Goal: Information Seeking & Learning: Learn about a topic

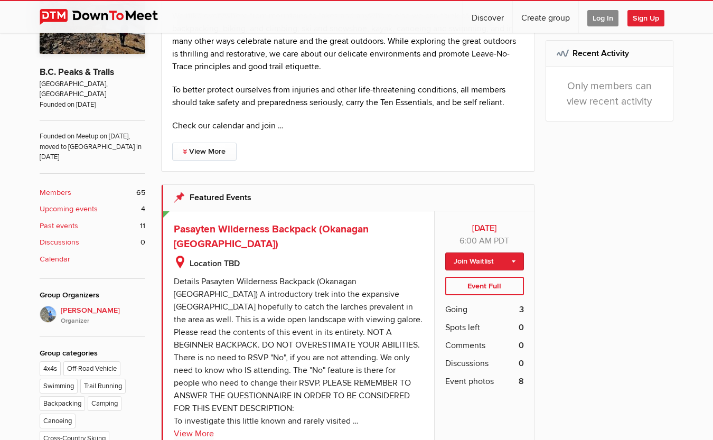
scroll to position [106, 0]
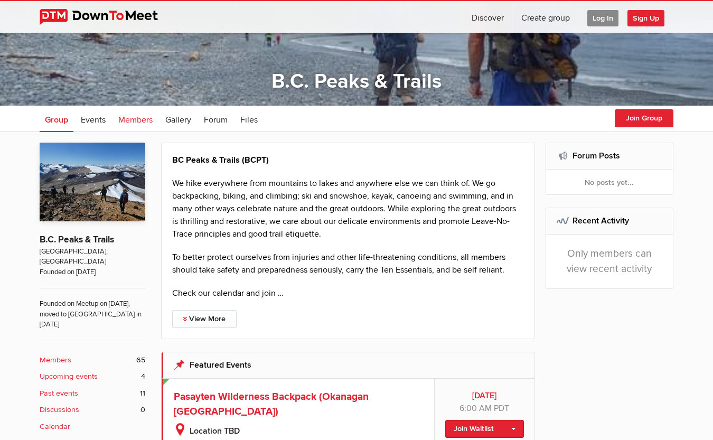
click at [135, 119] on span "Members" at bounding box center [135, 120] width 34 height 11
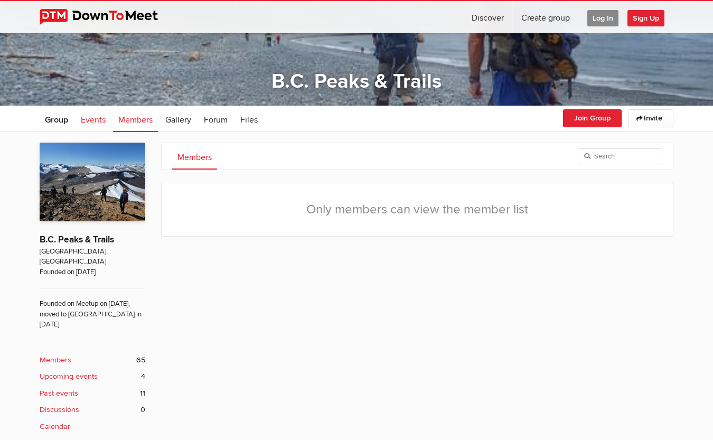
click at [81, 120] on span "Events" at bounding box center [93, 120] width 25 height 11
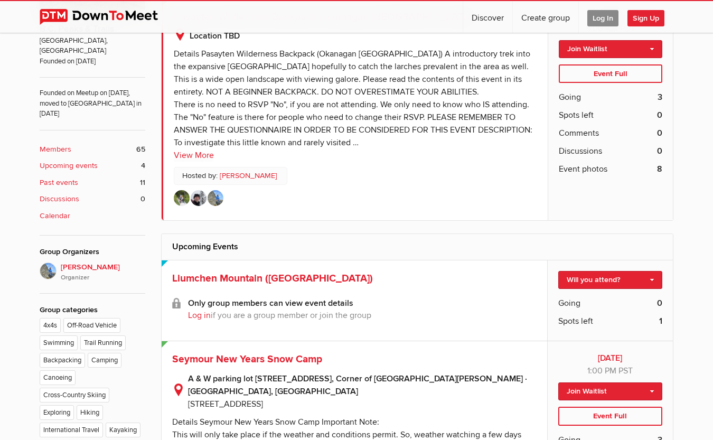
scroll to position [317, 0]
click at [242, 175] on link "Andrew Organizer" at bounding box center [249, 175] width 58 height 12
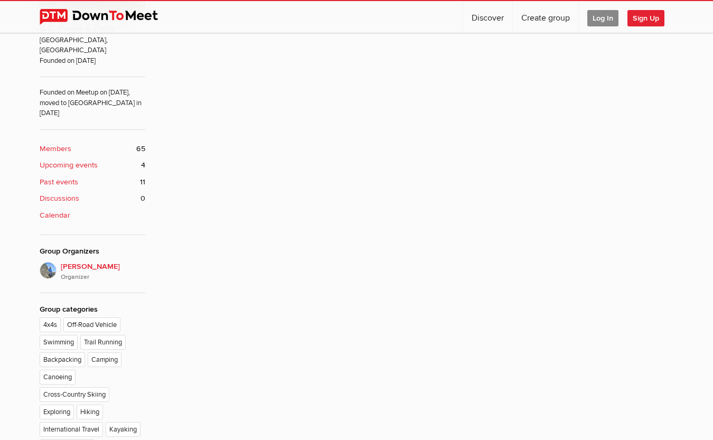
scroll to position [211, 0]
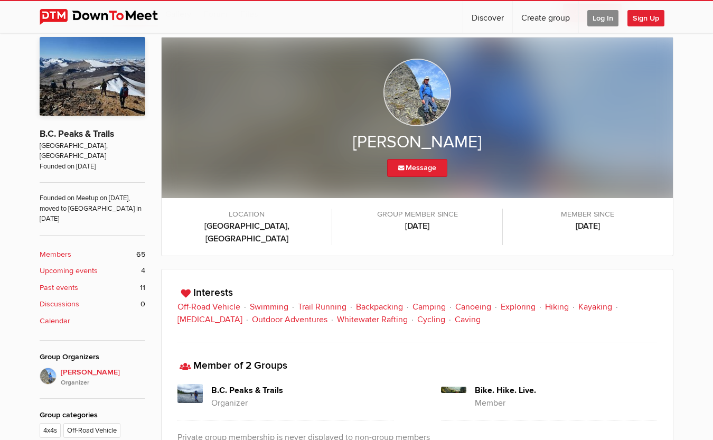
click at [414, 90] on img at bounding box center [417, 93] width 68 height 68
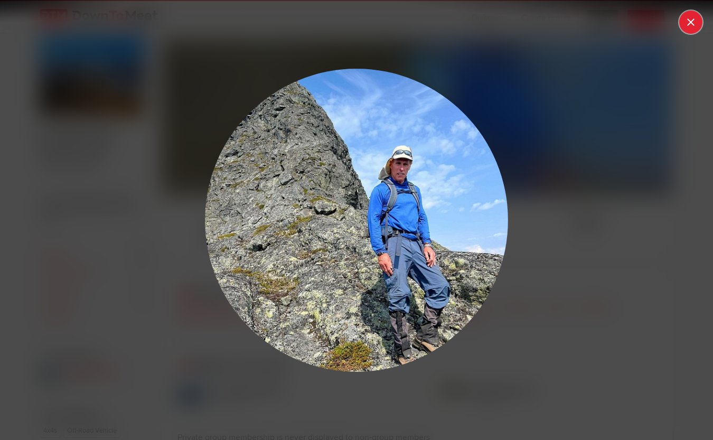
click at [689, 22] on div at bounding box center [356, 220] width 713 height 440
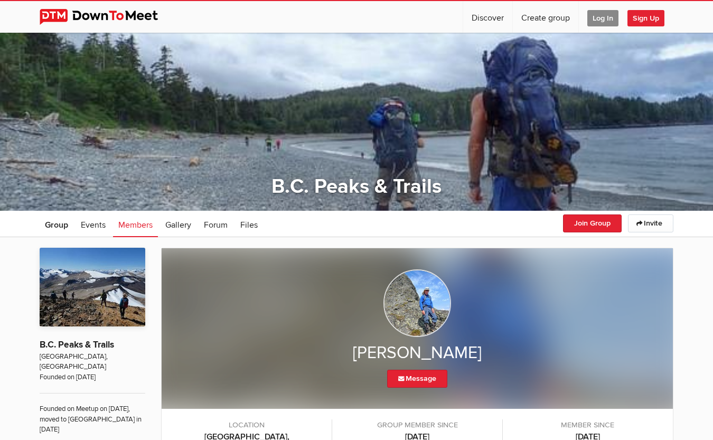
scroll to position [0, 0]
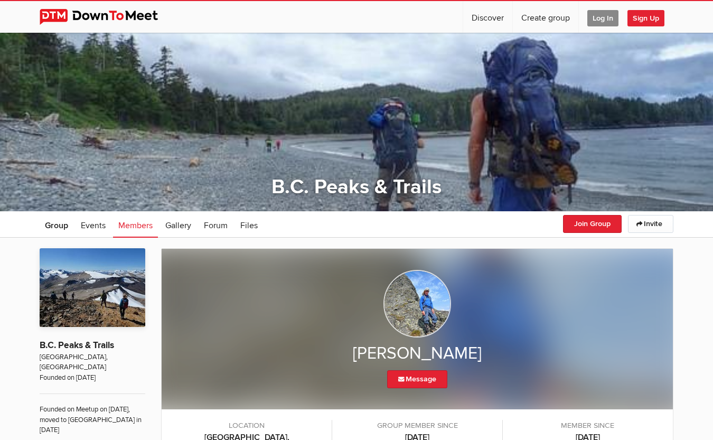
click at [108, 17] on img at bounding box center [107, 17] width 135 height 16
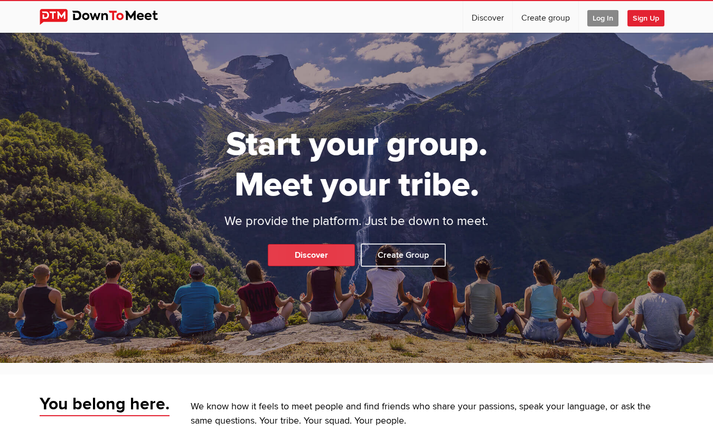
click at [328, 254] on link "Discover" at bounding box center [311, 255] width 87 height 22
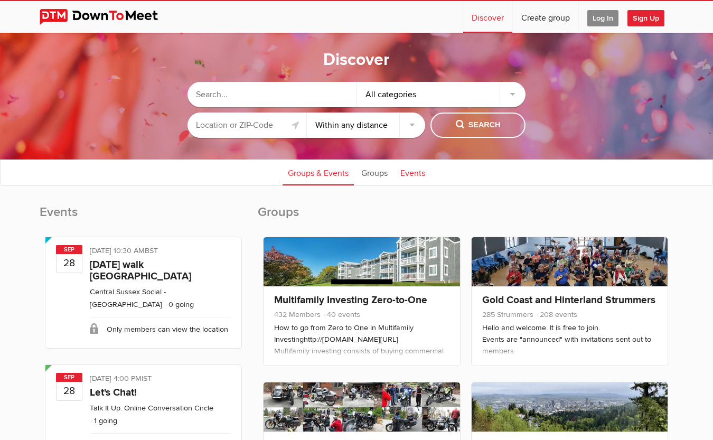
click at [411, 173] on link "Events" at bounding box center [412, 172] width 35 height 26
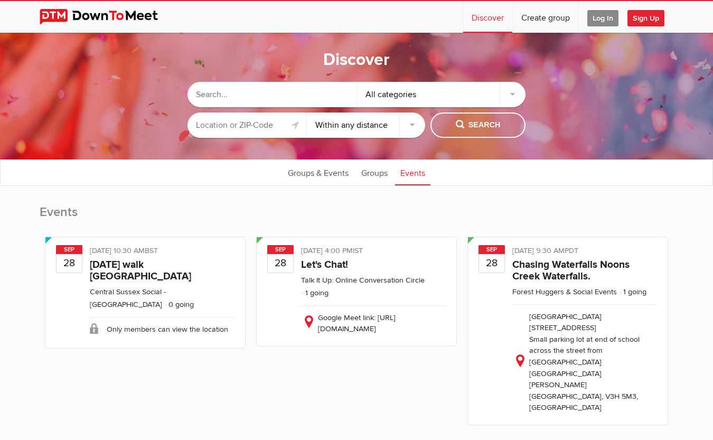
click at [262, 96] on input "text" at bounding box center [271, 94] width 169 height 25
click at [362, 116] on select "Within 10 miles Within 25 miles Within 50 miles Within 100 miles Within any dis…" at bounding box center [366, 124] width 119 height 25
select select "50"
click at [307, 112] on select "Within 10 miles Within 25 miles Within 50 miles Within 100 miles Within any dis…" at bounding box center [366, 124] width 119 height 25
click at [250, 125] on input "text" at bounding box center [246, 124] width 119 height 25
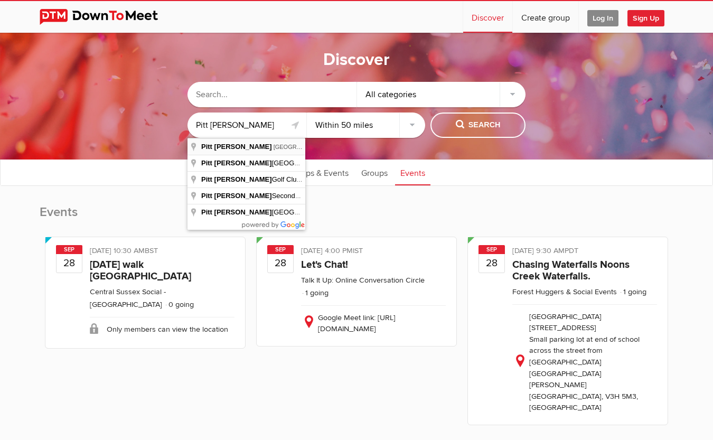
type input "Pitt Meadows, BC, Canada"
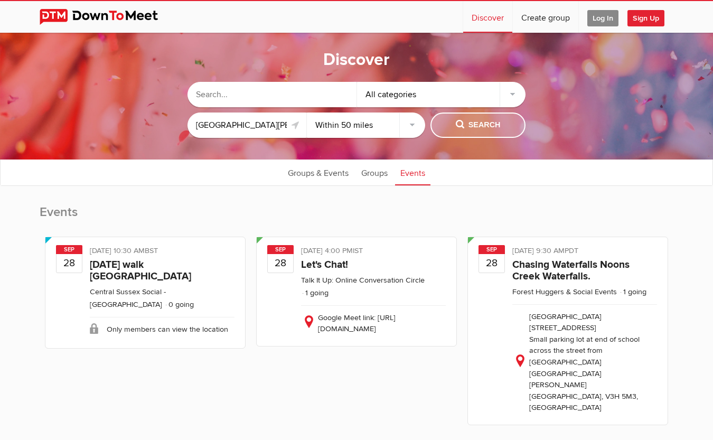
click at [488, 122] on span "Search" at bounding box center [477, 125] width 45 height 12
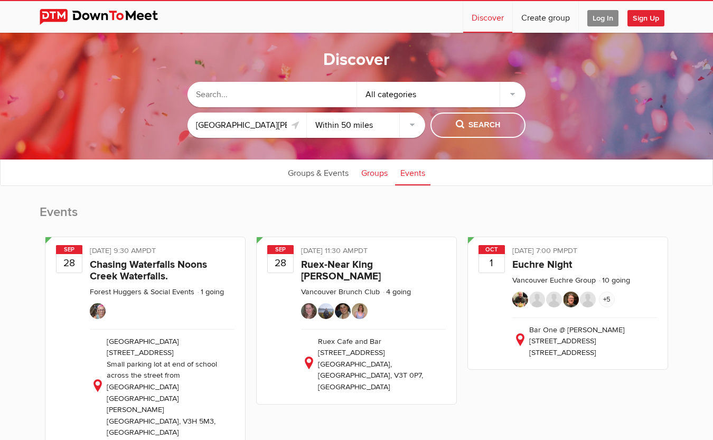
click at [371, 172] on link "Groups" at bounding box center [374, 172] width 37 height 26
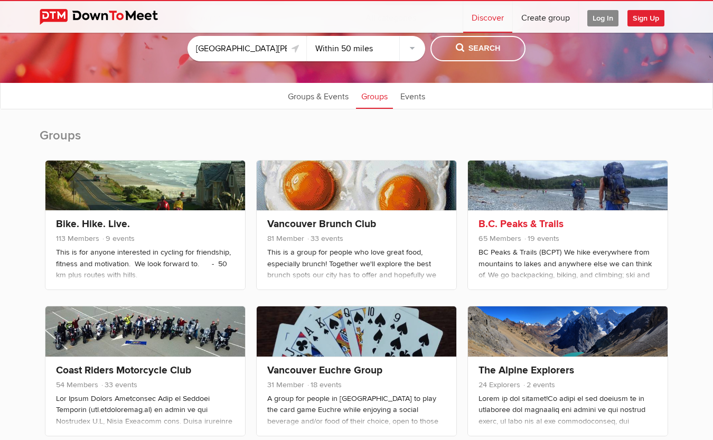
scroll to position [158, 0]
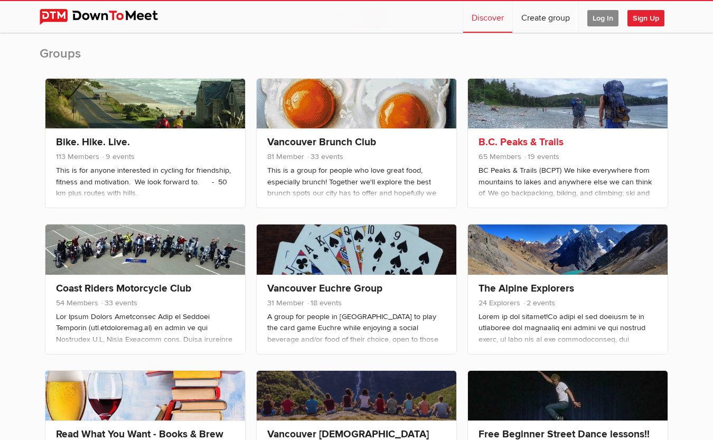
click at [537, 156] on span "19 events" at bounding box center [541, 156] width 36 height 9
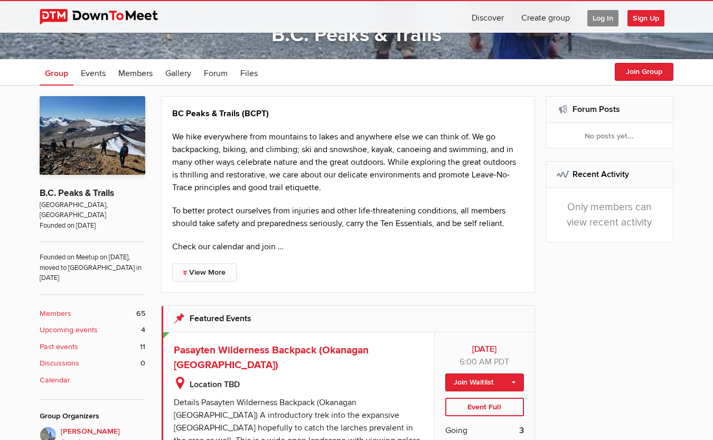
scroll to position [158, 0]
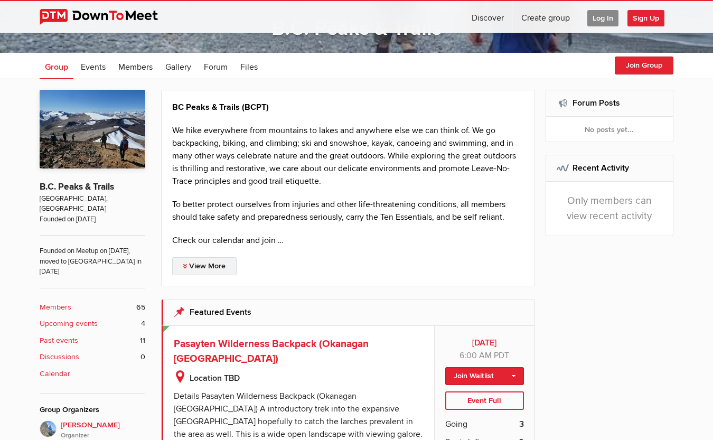
click at [211, 266] on link "View More" at bounding box center [204, 266] width 64 height 18
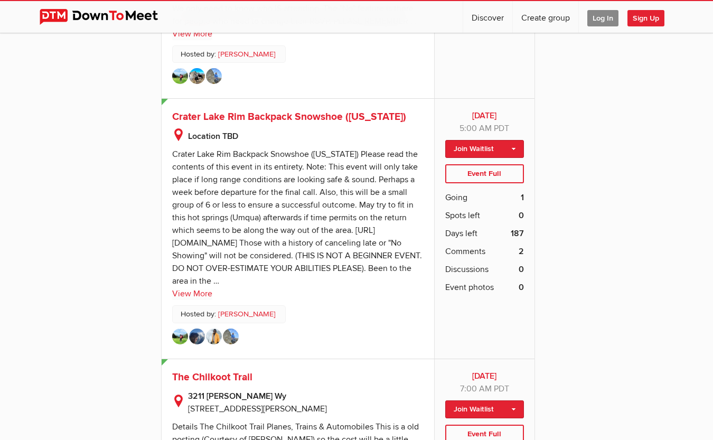
scroll to position [1214, 0]
click at [181, 328] on img at bounding box center [180, 336] width 16 height 16
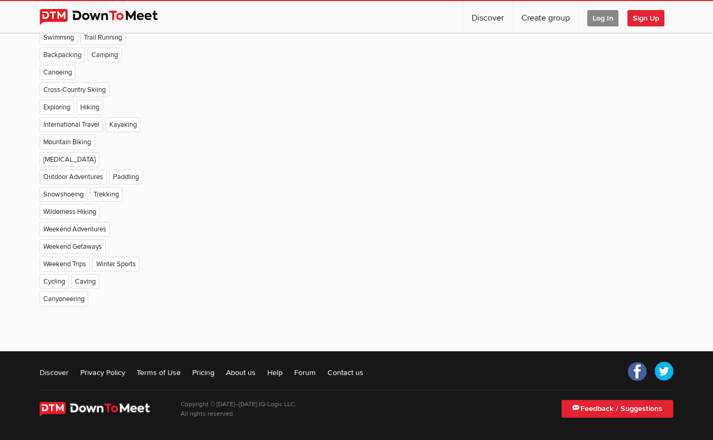
scroll to position [211, 0]
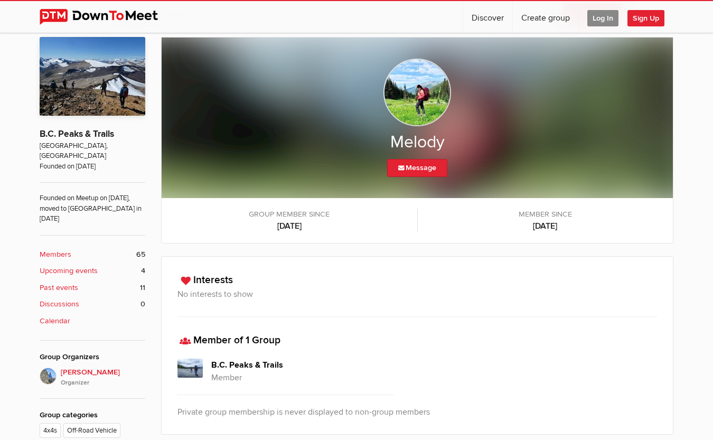
click at [427, 82] on img at bounding box center [417, 93] width 68 height 68
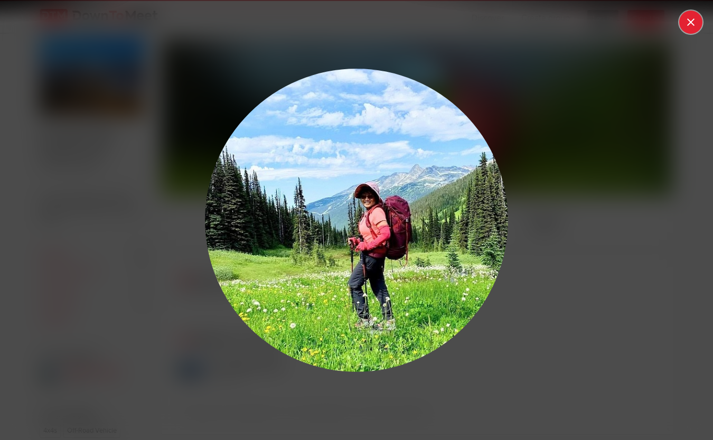
click at [696, 23] on button at bounding box center [690, 22] width 23 height 23
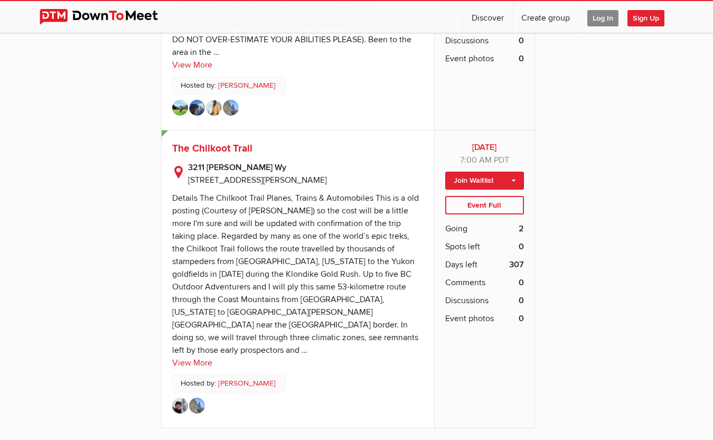
scroll to position [1372, 0]
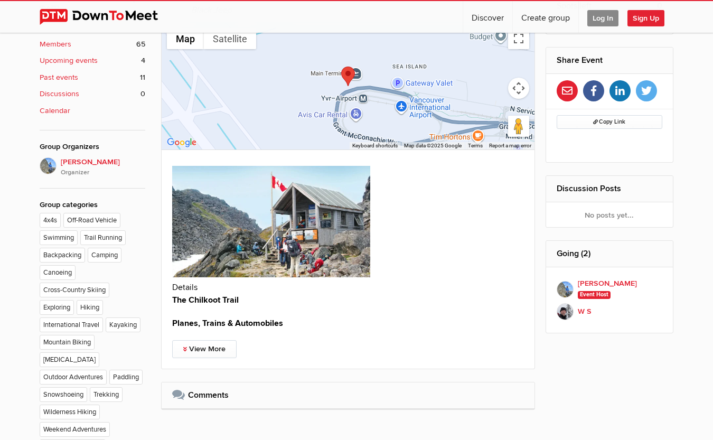
scroll to position [422, 0]
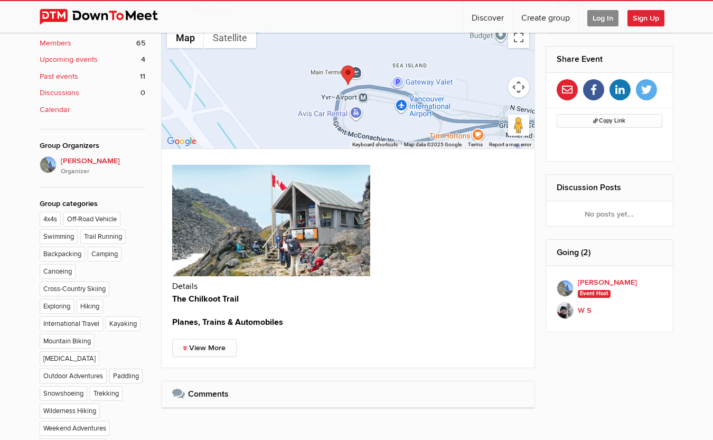
click at [260, 241] on img at bounding box center [271, 220] width 198 height 111
click at [212, 349] on link "View More" at bounding box center [204, 348] width 64 height 18
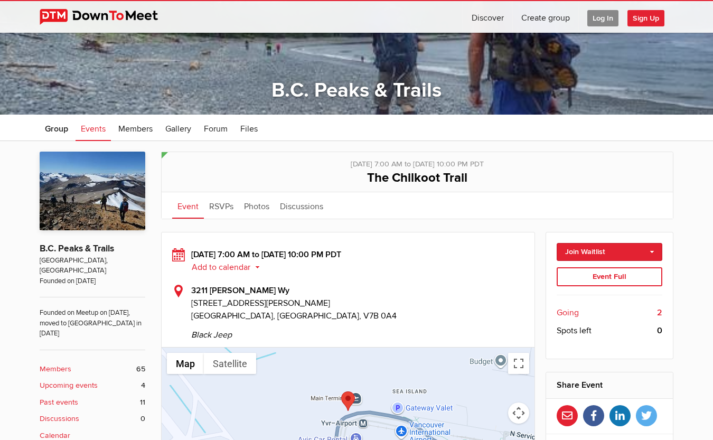
scroll to position [106, 0]
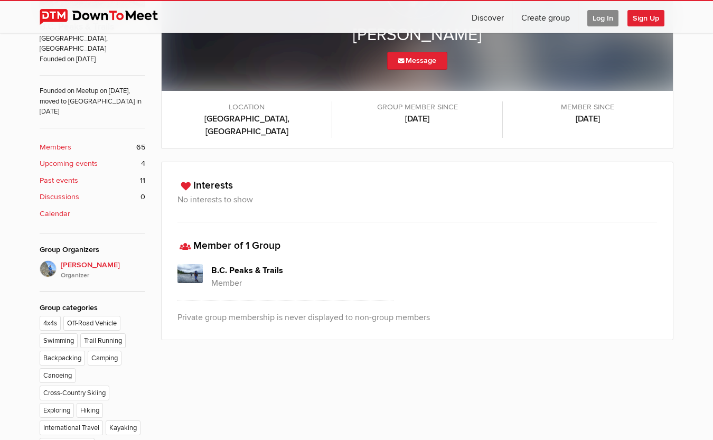
scroll to position [158, 0]
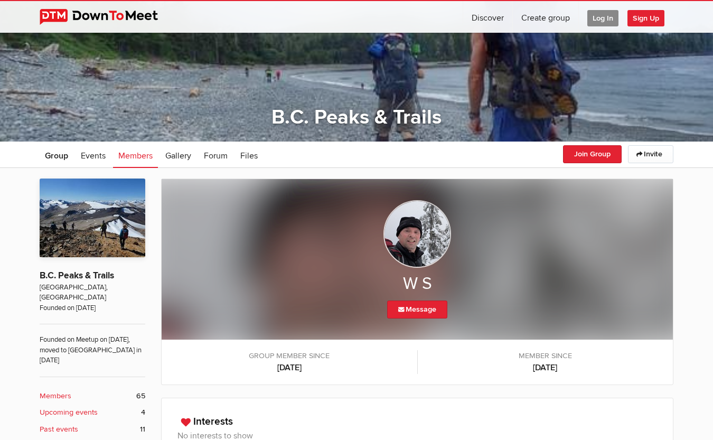
scroll to position [211, 0]
